Goal: Information Seeking & Learning: Learn about a topic

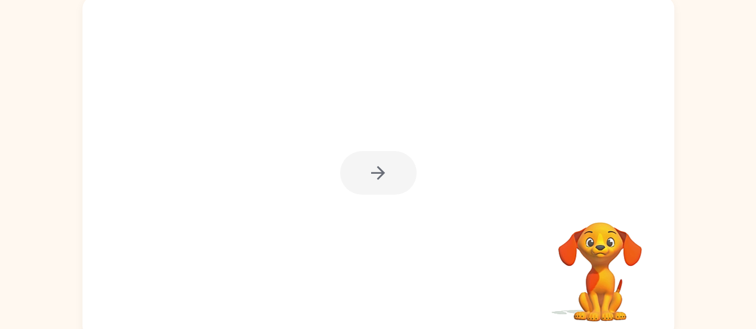
scroll to position [91, 0]
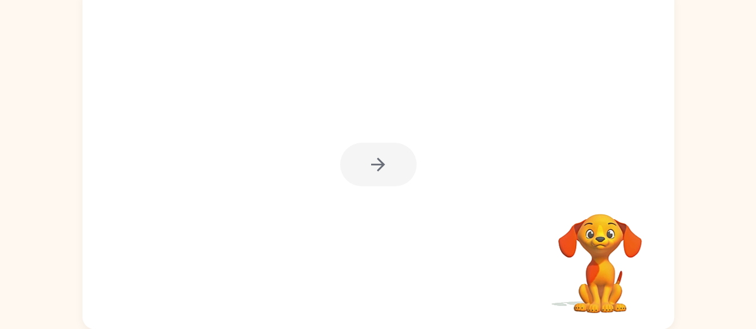
click at [380, 167] on div at bounding box center [378, 165] width 76 height 44
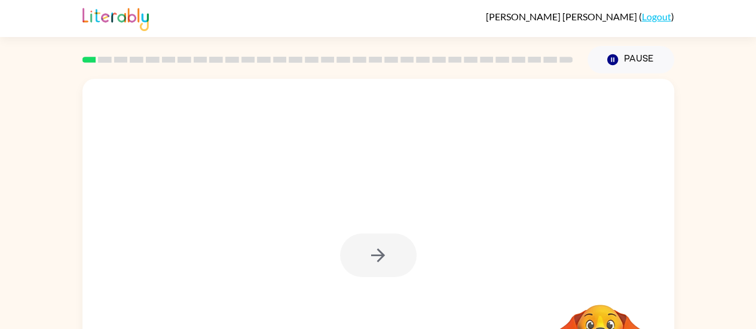
scroll to position [0, 0]
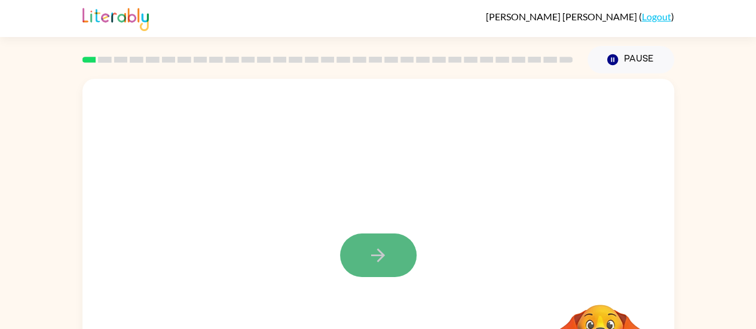
click at [386, 260] on icon "button" at bounding box center [377, 255] width 21 height 21
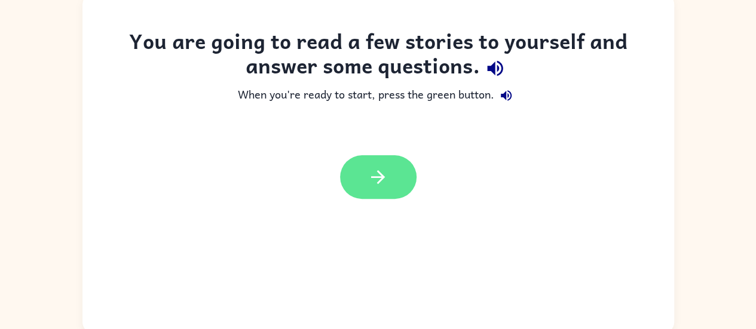
scroll to position [91, 0]
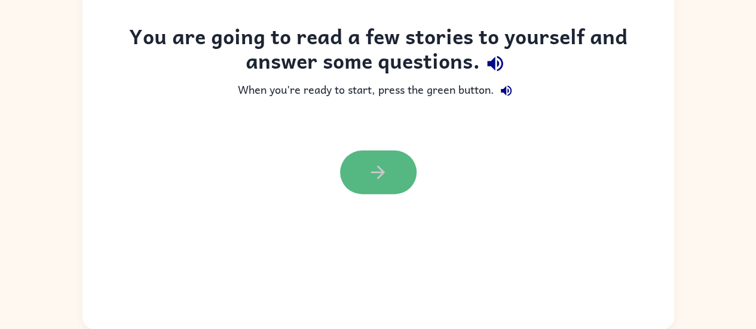
click at [390, 173] on button "button" at bounding box center [378, 173] width 76 height 44
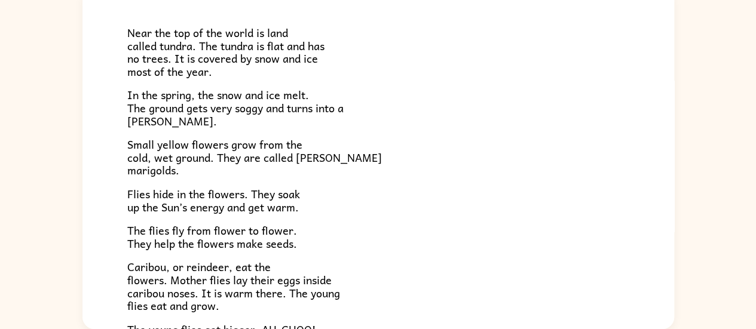
scroll to position [245, 0]
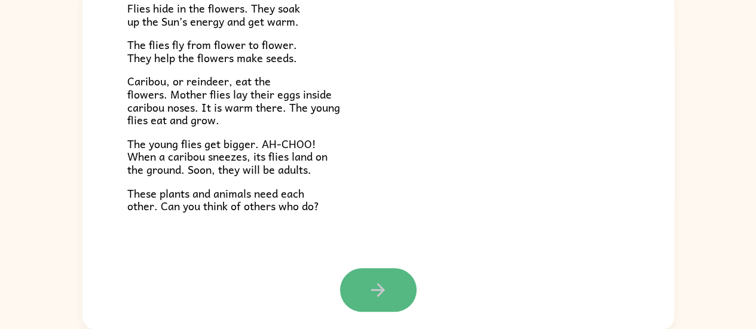
click at [371, 281] on icon "button" at bounding box center [377, 290] width 21 height 21
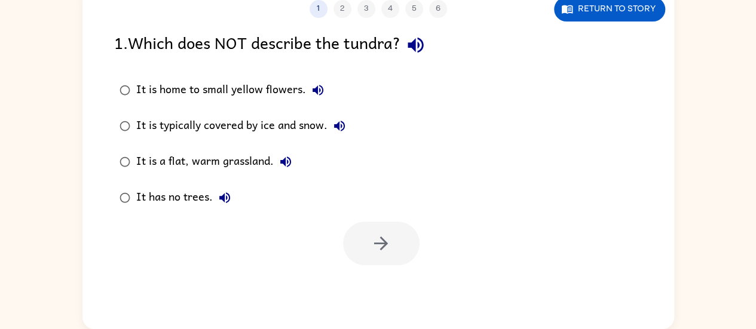
click at [196, 94] on div "It is home to small yellow flowers." at bounding box center [233, 90] width 194 height 24
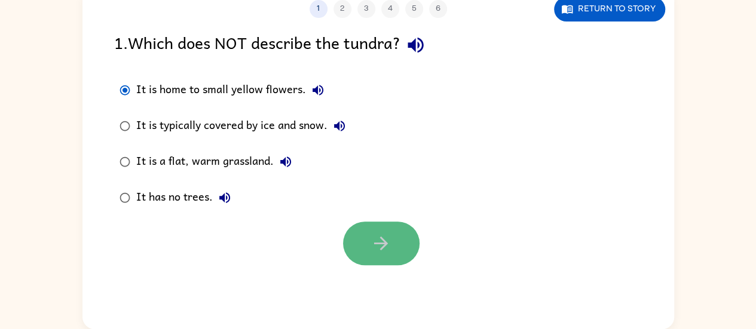
click at [367, 251] on button "button" at bounding box center [381, 244] width 76 height 44
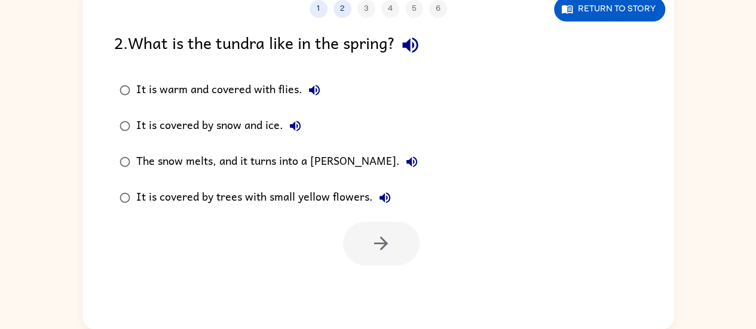
click at [130, 177] on label "The snow melts, and it turns into a marsh." at bounding box center [269, 162] width 322 height 36
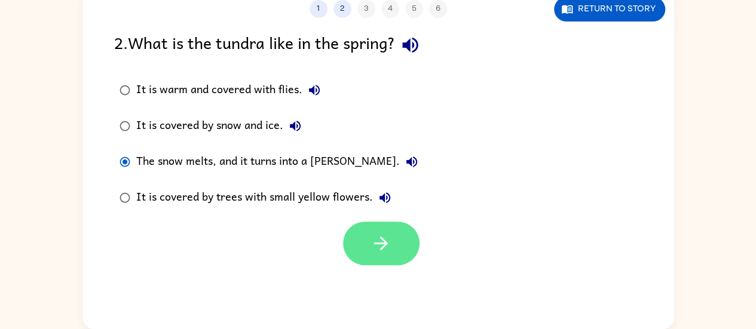
click at [388, 242] on icon "button" at bounding box center [380, 243] width 21 height 21
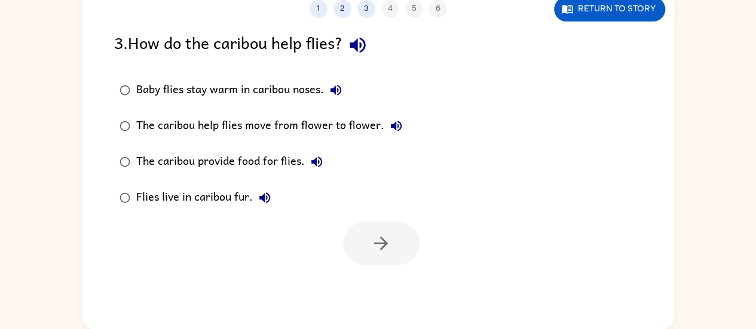
click at [177, 93] on div "Baby flies stay warm in caribou noses." at bounding box center [241, 90] width 211 height 24
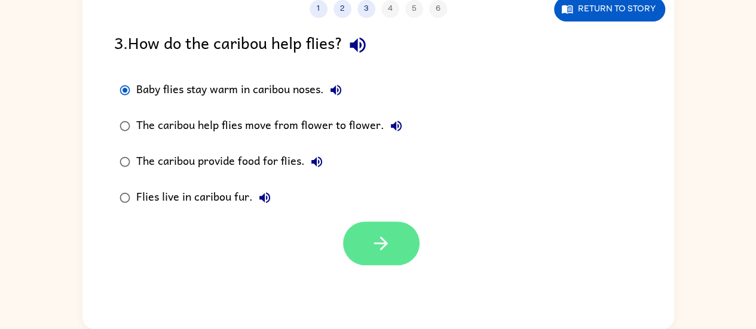
click at [363, 234] on button "button" at bounding box center [381, 244] width 76 height 44
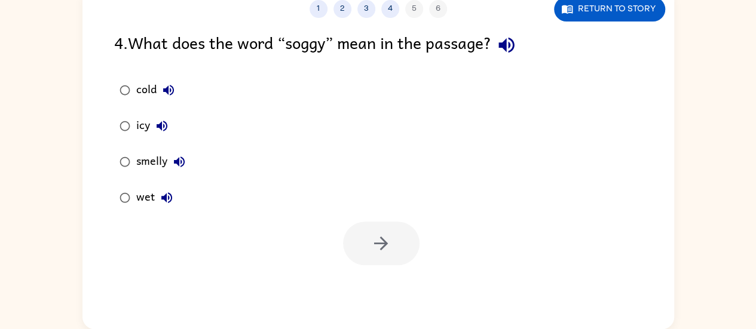
click at [145, 178] on label "smelly" at bounding box center [153, 162] width 90 height 36
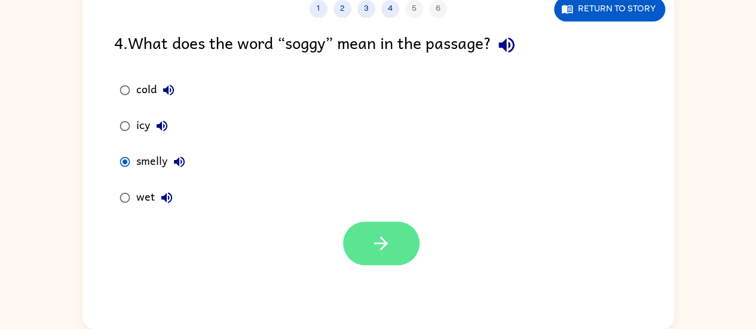
click at [391, 253] on icon "button" at bounding box center [380, 243] width 21 height 21
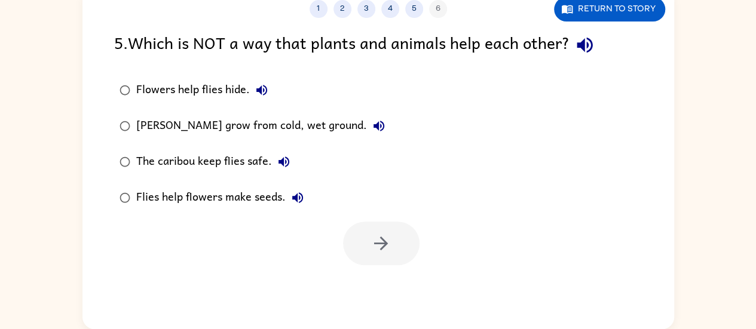
click at [201, 86] on div "Flowers help flies hide." at bounding box center [204, 90] width 137 height 24
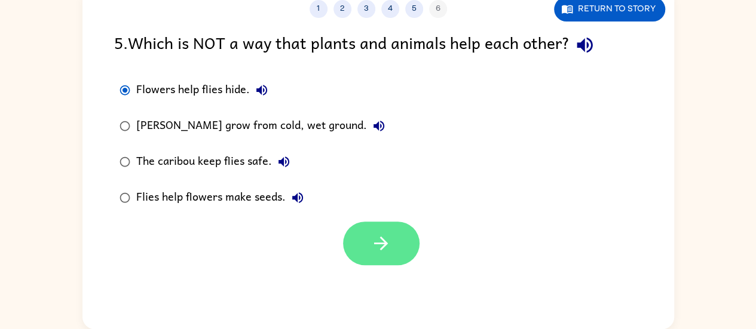
click at [364, 228] on button "button" at bounding box center [381, 244] width 76 height 44
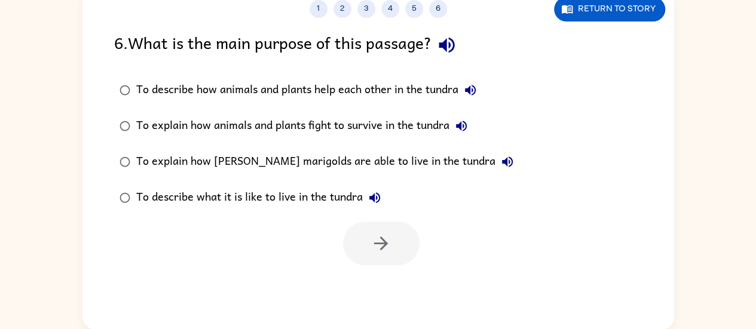
click at [269, 199] on div "To describe what it is like to live in the tundra" at bounding box center [261, 198] width 250 height 24
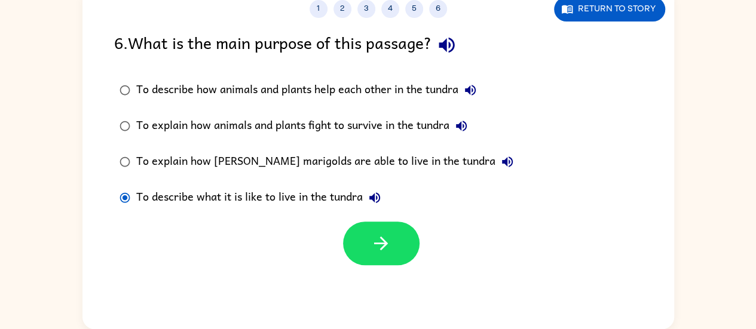
click at [379, 243] on icon "button" at bounding box center [381, 244] width 14 height 14
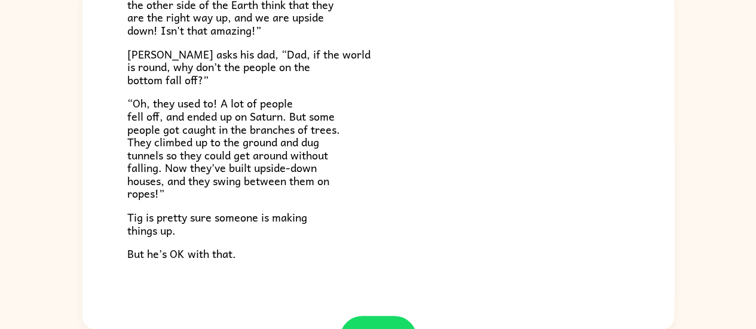
scroll to position [346, 0]
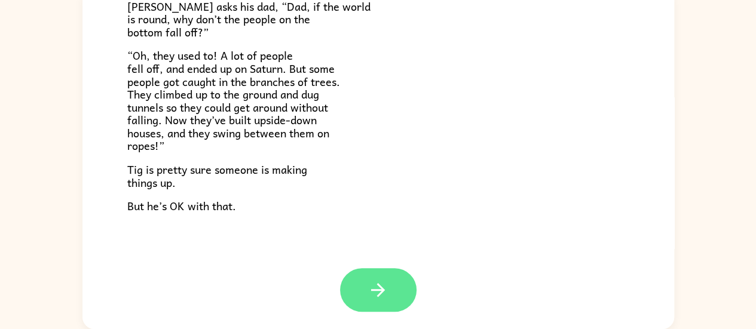
click at [347, 280] on button "button" at bounding box center [378, 290] width 76 height 44
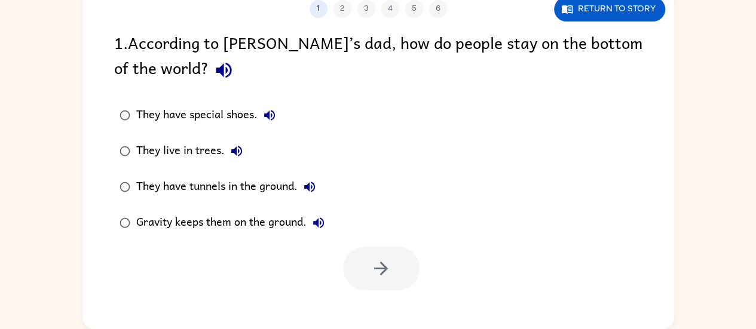
scroll to position [0, 0]
drag, startPoint x: 155, startPoint y: 187, endPoint x: 170, endPoint y: 198, distance: 17.9
click at [155, 189] on div "They have tunnels in the ground." at bounding box center [228, 187] width 185 height 24
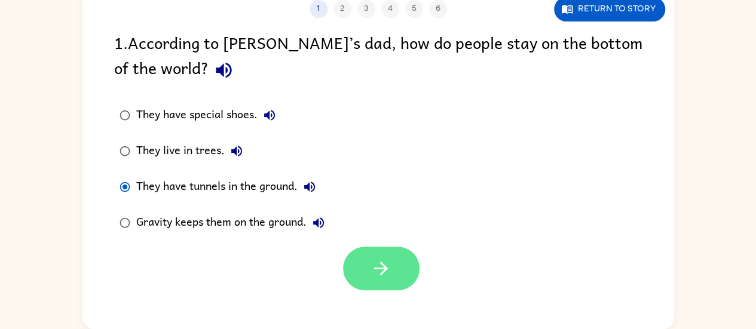
click at [385, 269] on icon "button" at bounding box center [381, 269] width 14 height 14
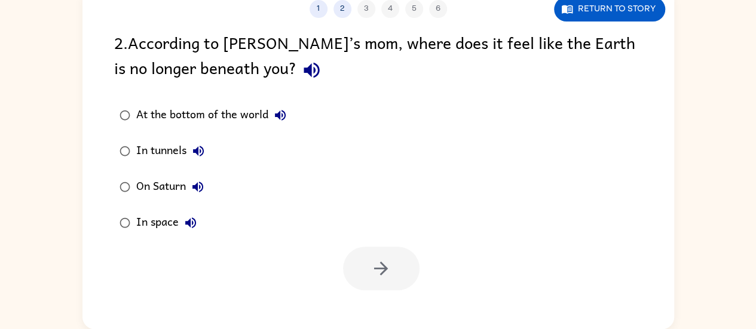
click at [234, 103] on div "At the bottom of the world" at bounding box center [214, 115] width 156 height 24
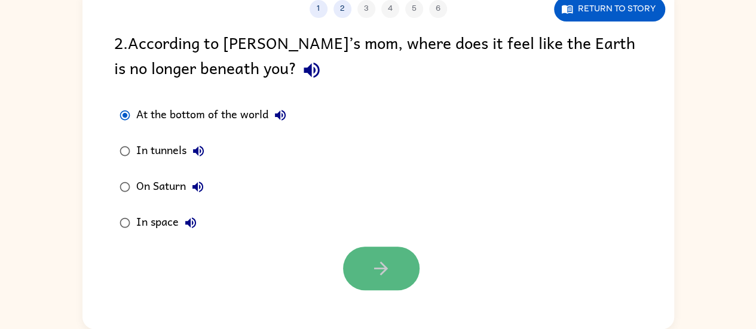
click at [358, 253] on button "button" at bounding box center [381, 269] width 76 height 44
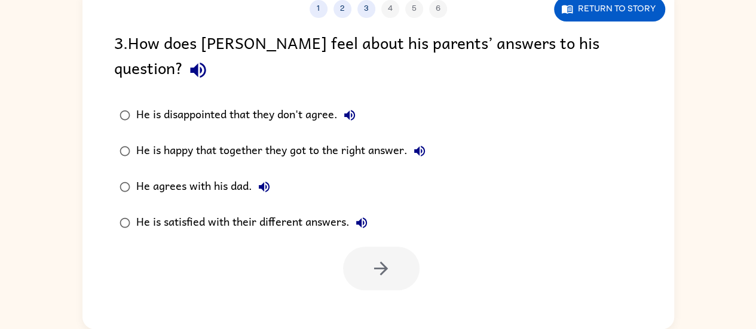
click at [191, 139] on div "He is happy that together they got to the right answer." at bounding box center [283, 151] width 295 height 24
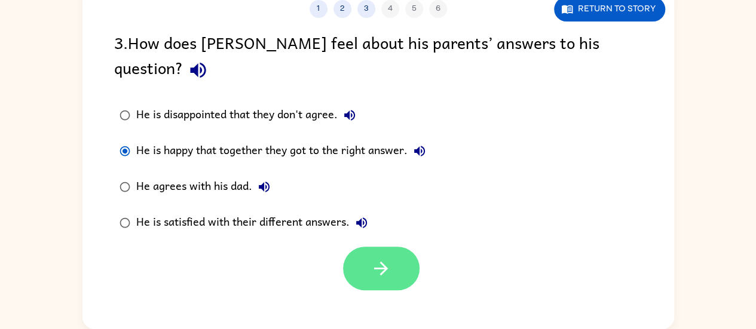
click at [406, 247] on button "button" at bounding box center [381, 269] width 76 height 44
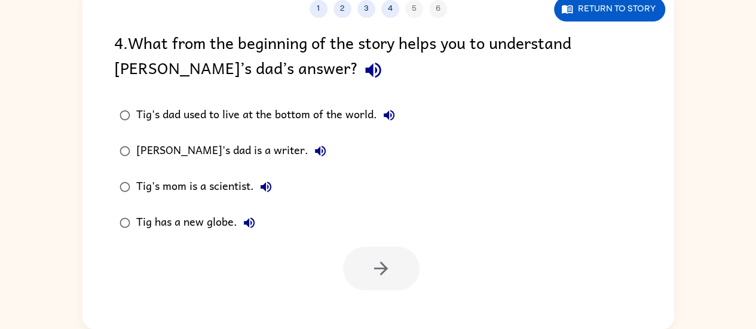
click at [204, 121] on div "Tig's dad used to live at the bottom of the world." at bounding box center [268, 115] width 265 height 24
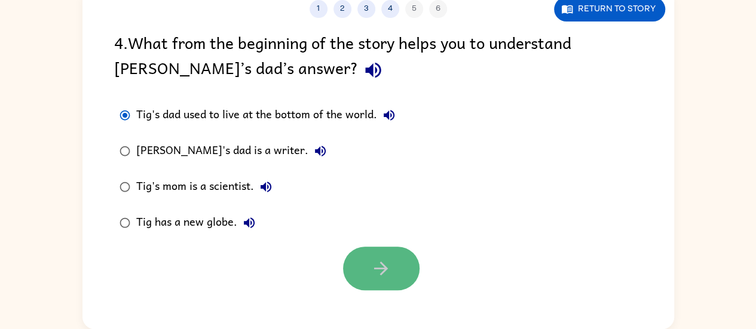
click at [372, 255] on button "button" at bounding box center [381, 269] width 76 height 44
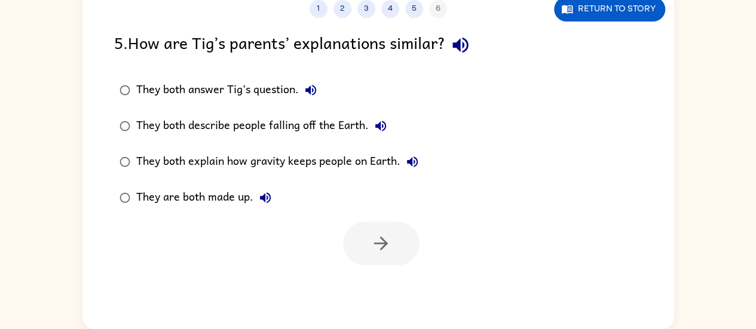
click at [215, 159] on div "They both explain how gravity keeps people on Earth." at bounding box center [280, 162] width 288 height 24
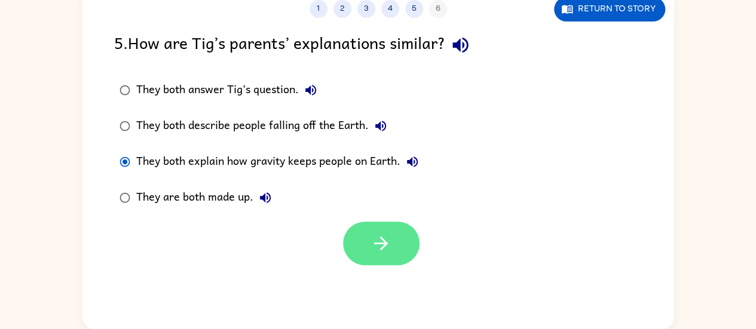
click at [371, 254] on icon "button" at bounding box center [380, 243] width 21 height 21
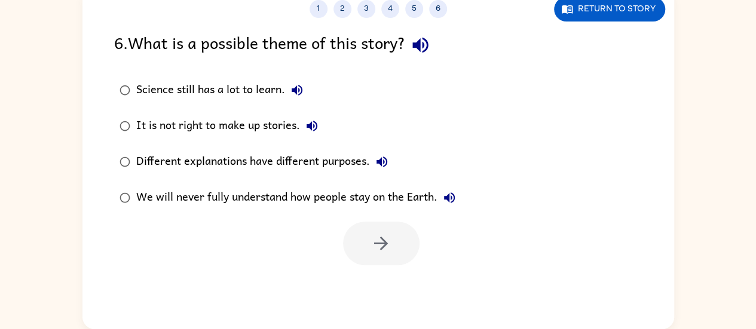
click at [242, 143] on label "It is not right to make up stories." at bounding box center [288, 126] width 360 height 36
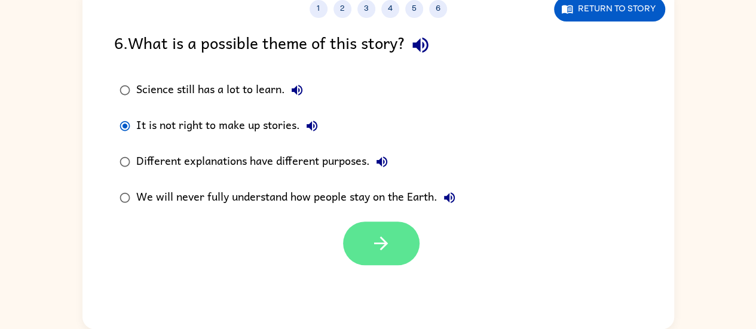
click at [363, 250] on button "button" at bounding box center [381, 244] width 76 height 44
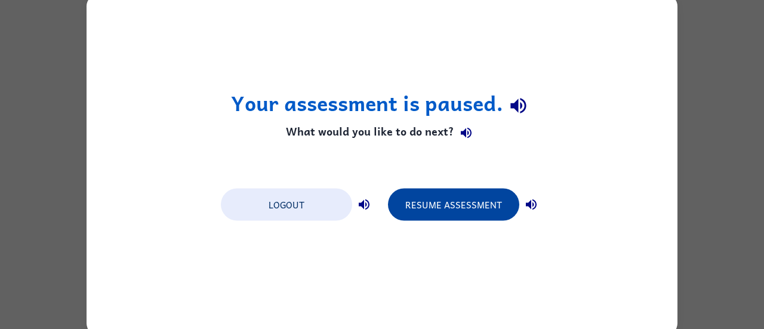
click at [435, 205] on button "Resume Assessment" at bounding box center [453, 204] width 131 height 32
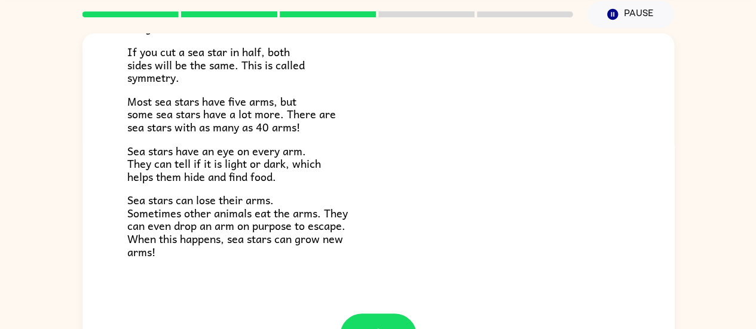
scroll to position [91, 0]
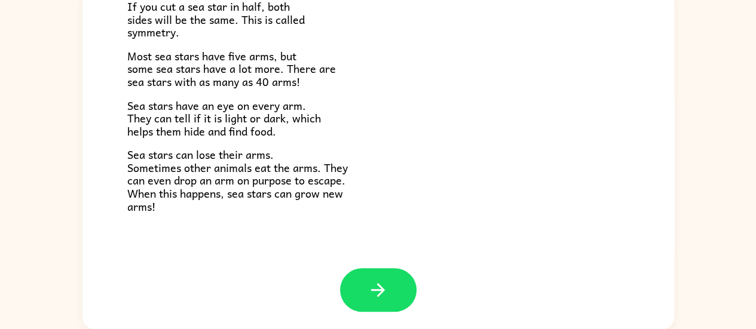
click at [357, 288] on button "button" at bounding box center [378, 290] width 76 height 44
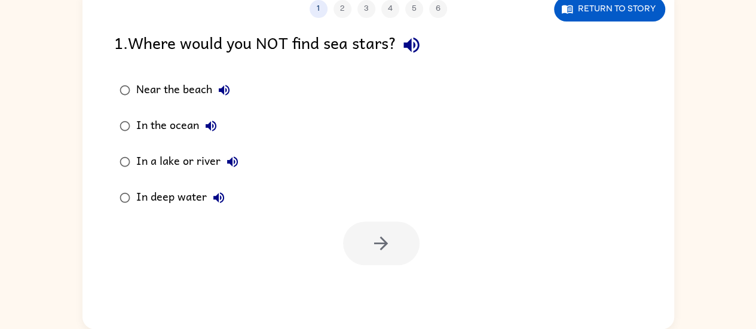
scroll to position [0, 0]
drag, startPoint x: 198, startPoint y: 154, endPoint x: 204, endPoint y: 164, distance: 11.8
click at [198, 155] on div "In a lake or river" at bounding box center [190, 162] width 108 height 24
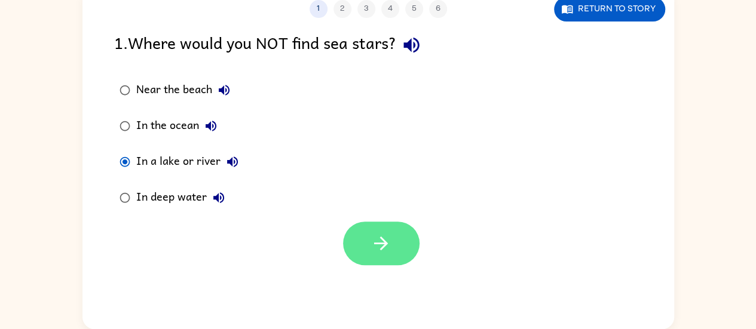
click at [343, 238] on button "button" at bounding box center [381, 244] width 76 height 44
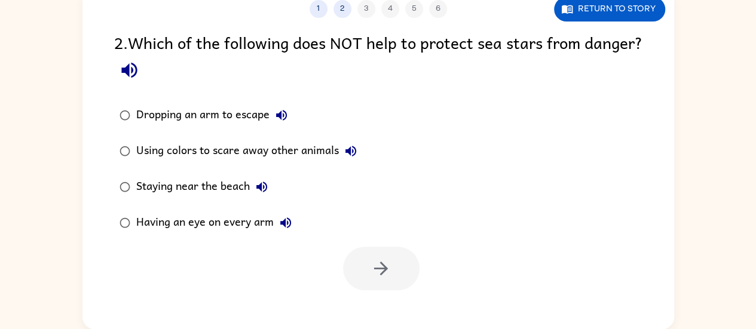
click at [274, 164] on label "Using colors to scare away other animals" at bounding box center [238, 151] width 261 height 36
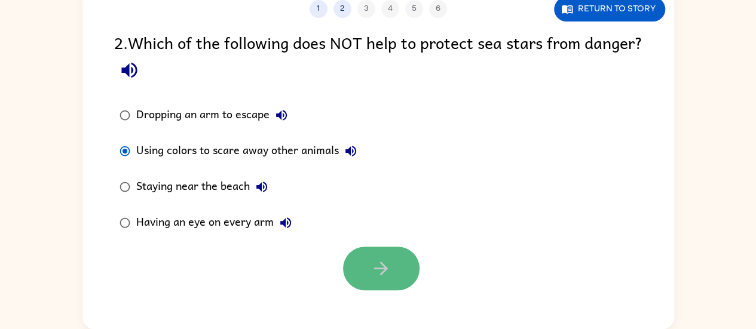
click at [364, 273] on button "button" at bounding box center [381, 269] width 76 height 44
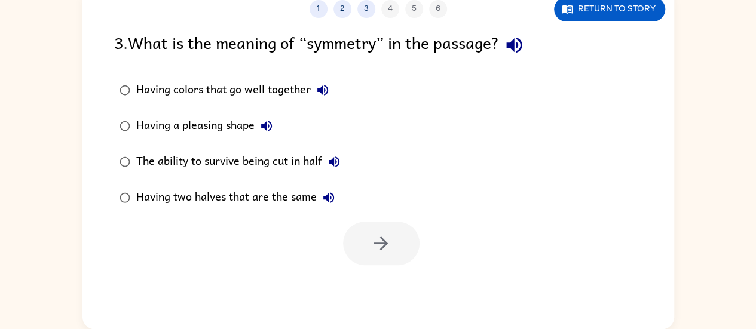
click at [271, 105] on label "Having colors that go well together" at bounding box center [230, 90] width 244 height 36
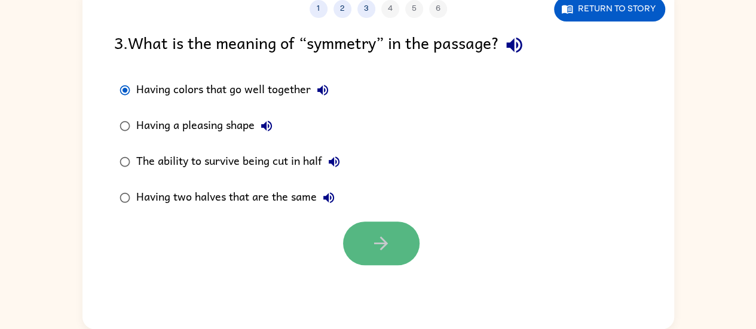
click at [399, 253] on button "button" at bounding box center [381, 244] width 76 height 44
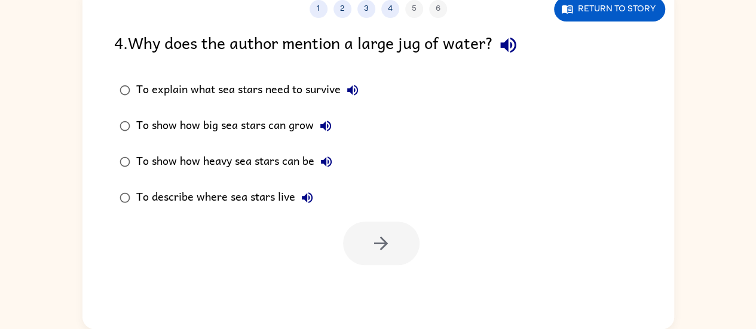
click at [240, 164] on div "To show how heavy sea stars can be" at bounding box center [237, 162] width 202 height 24
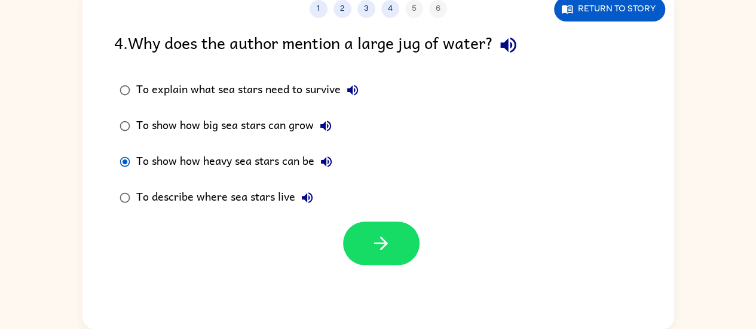
click at [383, 217] on div "4 . Why does the author mention a large jug of water? To explain what sea stars…" at bounding box center [377, 147] width 591 height 235
click at [385, 240] on icon "button" at bounding box center [380, 243] width 21 height 21
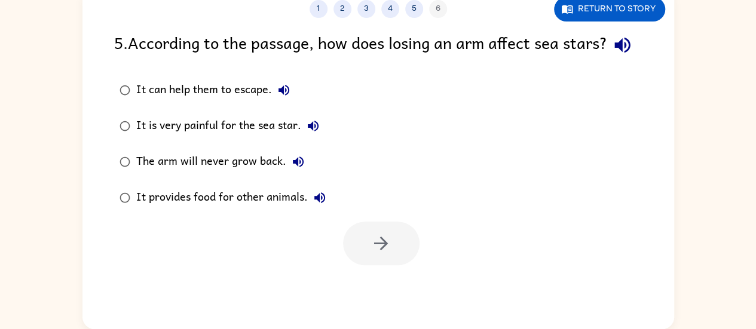
click at [213, 108] on label "It can help them to escape." at bounding box center [223, 90] width 230 height 36
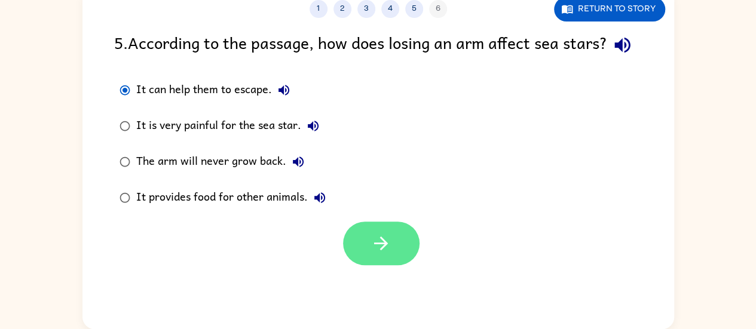
click at [378, 254] on icon "button" at bounding box center [380, 243] width 21 height 21
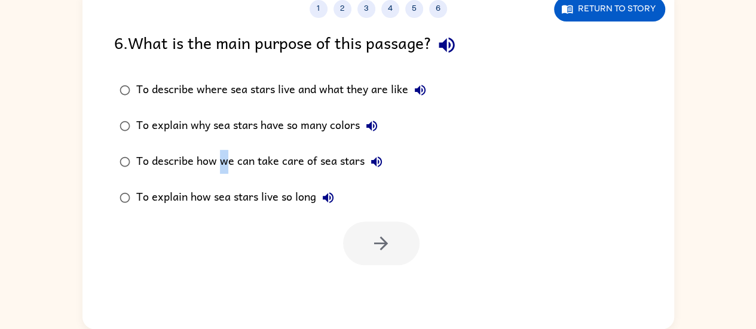
click at [224, 161] on div "To describe how we can take care of sea stars" at bounding box center [262, 162] width 252 height 24
drag, startPoint x: 360, startPoint y: 164, endPoint x: 357, endPoint y: 177, distance: 14.2
click at [360, 164] on div "To describe how we can take care of sea stars" at bounding box center [262, 162] width 252 height 24
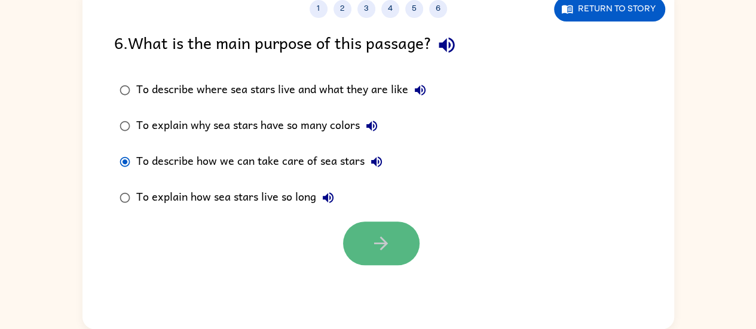
click at [375, 236] on icon "button" at bounding box center [380, 243] width 21 height 21
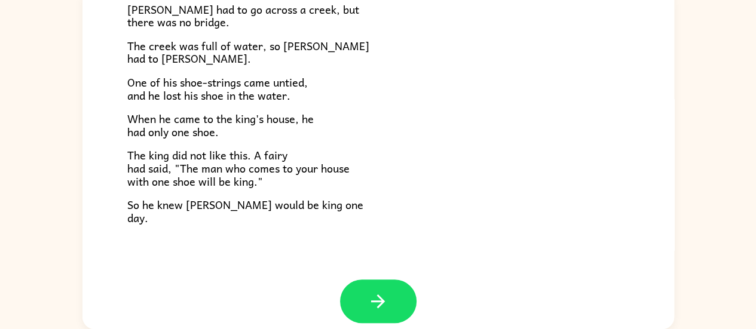
scroll to position [204, 0]
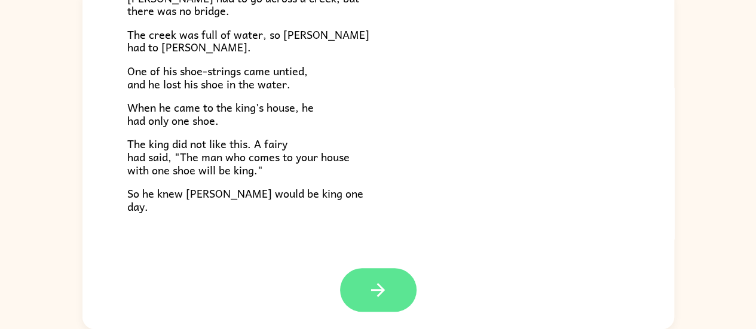
click at [383, 310] on button "button" at bounding box center [378, 290] width 76 height 44
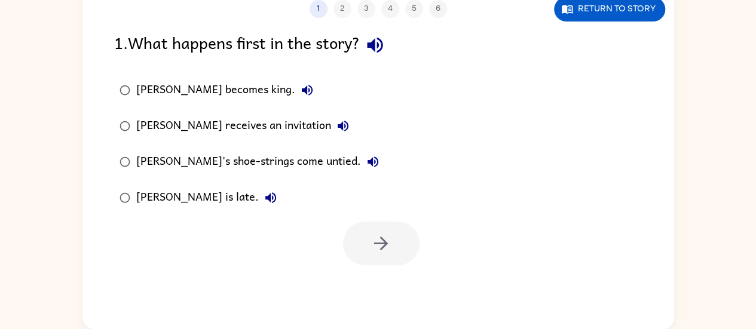
scroll to position [0, 0]
click at [223, 137] on div "Jason receives an invitation" at bounding box center [245, 126] width 219 height 24
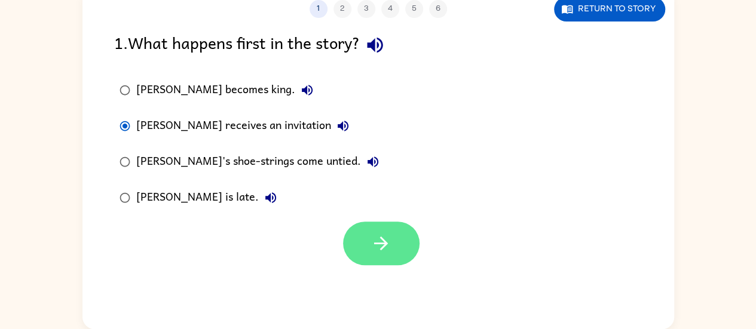
click at [394, 260] on button "button" at bounding box center [381, 244] width 76 height 44
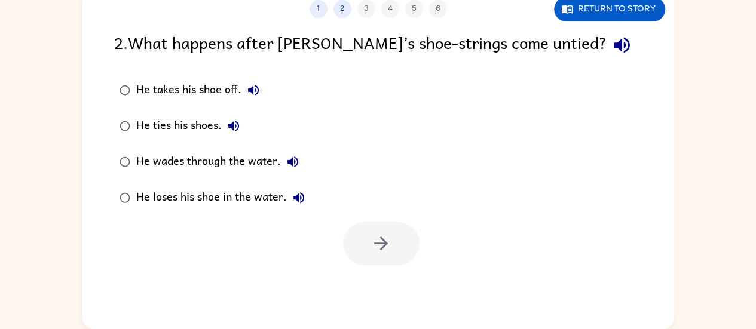
click at [219, 158] on div "He wades through the water." at bounding box center [220, 162] width 168 height 24
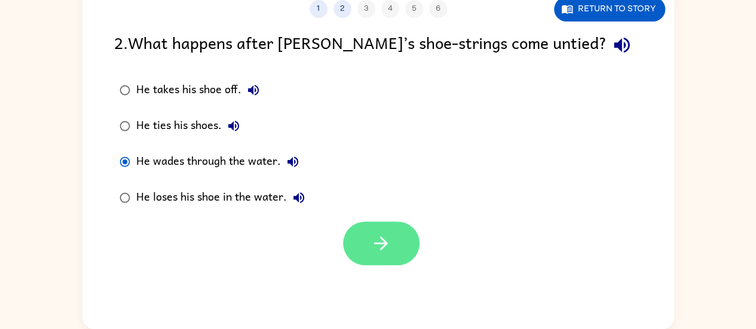
click at [363, 238] on button "button" at bounding box center [381, 244] width 76 height 44
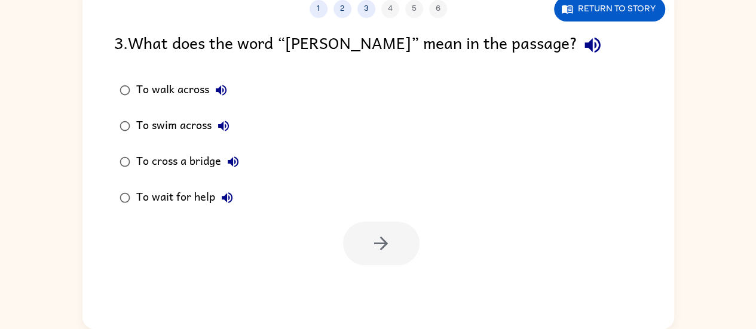
click at [185, 175] on label "To cross a bridge" at bounding box center [179, 162] width 143 height 36
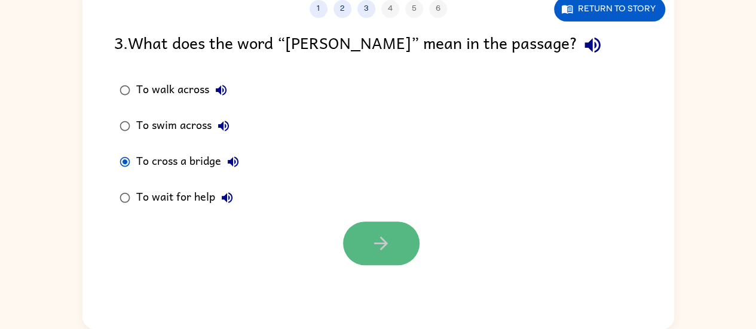
click at [389, 242] on icon "button" at bounding box center [380, 243] width 21 height 21
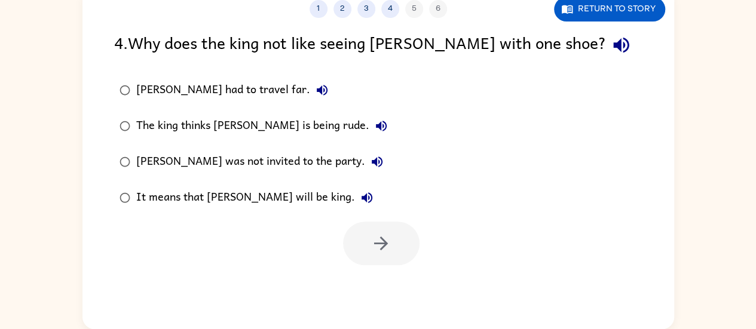
click at [295, 131] on div "The king thinks Jason is being rude." at bounding box center [264, 126] width 257 height 24
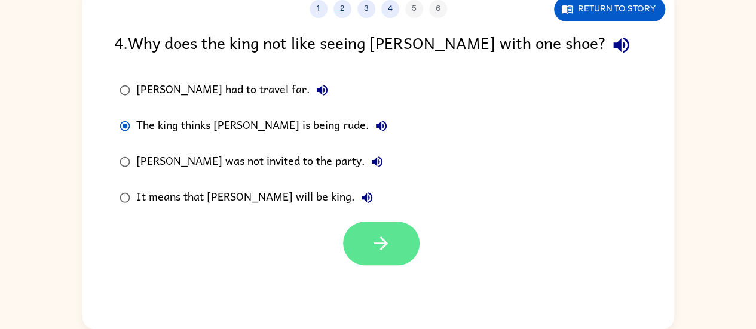
click at [391, 224] on button "button" at bounding box center [381, 244] width 76 height 44
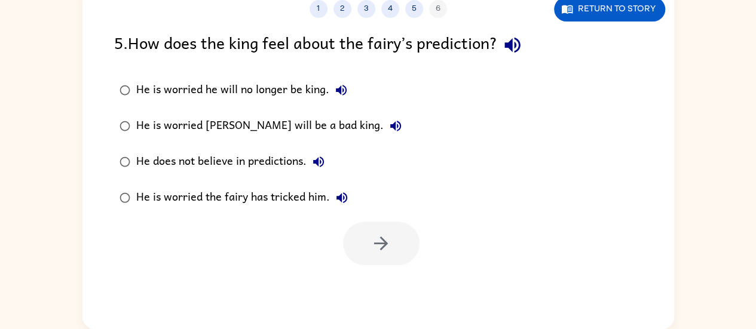
click at [244, 75] on label "He is worried he will no longer be king." at bounding box center [261, 90] width 306 height 36
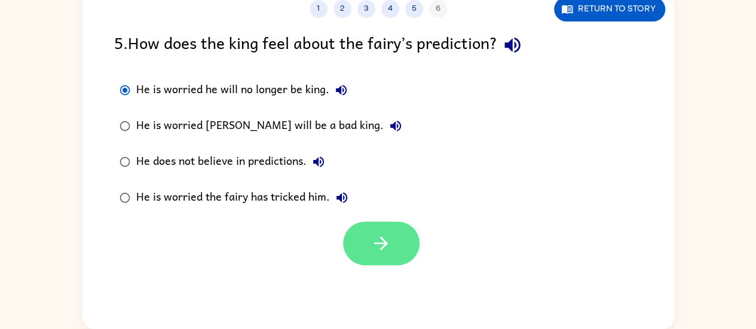
click at [383, 243] on icon "button" at bounding box center [381, 244] width 14 height 14
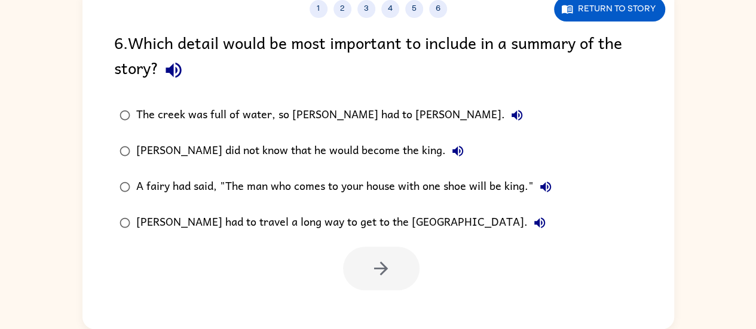
click at [284, 182] on div "A fairy had said, "The man who comes to your house with one shoe will be king."" at bounding box center [346, 187] width 421 height 24
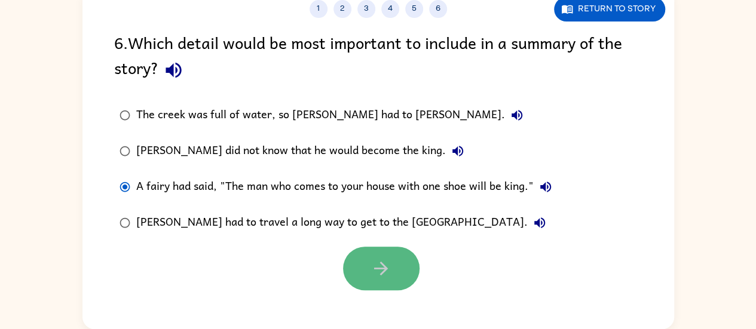
click at [384, 260] on icon "button" at bounding box center [380, 268] width 21 height 21
